Goal: Transaction & Acquisition: Purchase product/service

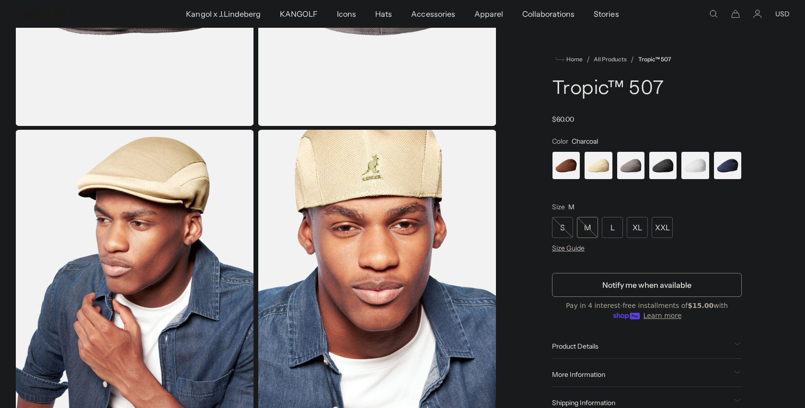
scroll to position [0, 197]
click at [630, 173] on span "3 of 6" at bounding box center [631, 165] width 28 height 28
click at [719, 169] on span "6 of 6" at bounding box center [727, 165] width 28 height 28
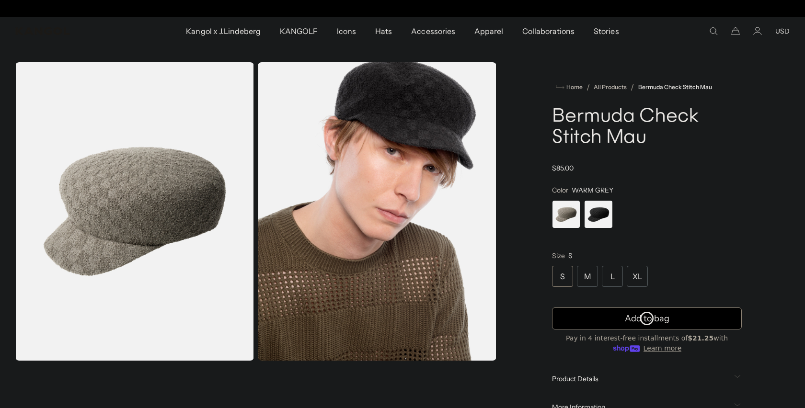
scroll to position [0, 197]
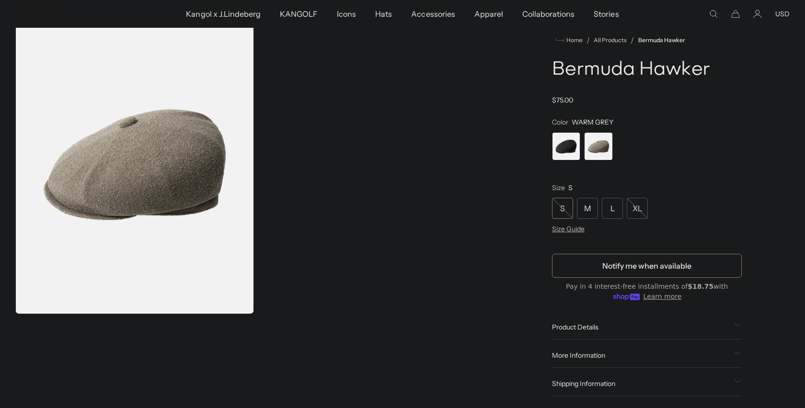
scroll to position [0, 197]
